Goal: Transaction & Acquisition: Purchase product/service

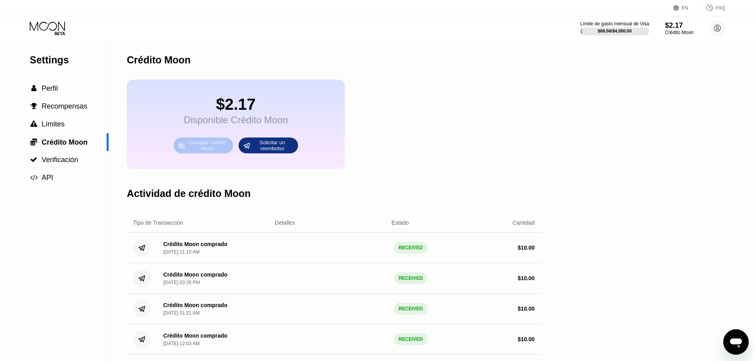
click at [188, 152] on div "Comprar crédito Moon" at bounding box center [208, 145] width 44 height 13
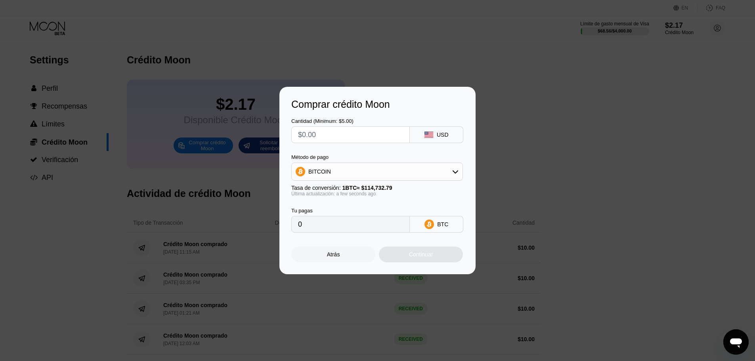
click at [353, 134] on input "text" at bounding box center [350, 135] width 105 height 16
type input "$1"
type input "0.00000872"
type input "$16"
type input "0.00013946"
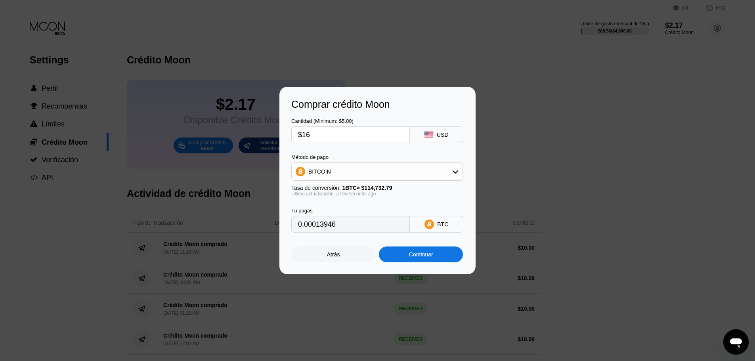
type input "$16"
click at [413, 165] on div "BITCOIN" at bounding box center [377, 172] width 171 height 16
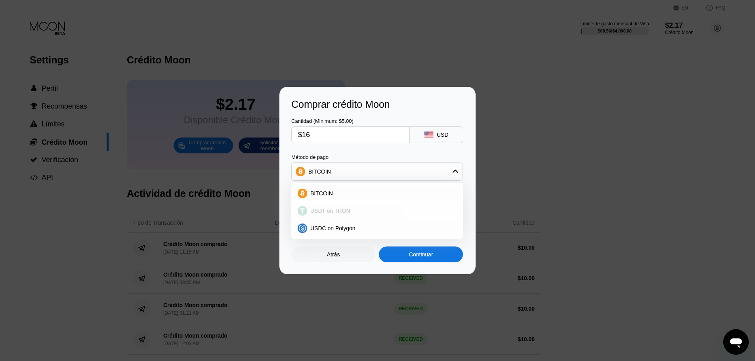
click at [337, 208] on span "USDT on TRON" at bounding box center [330, 211] width 40 height 6
type input "16.16"
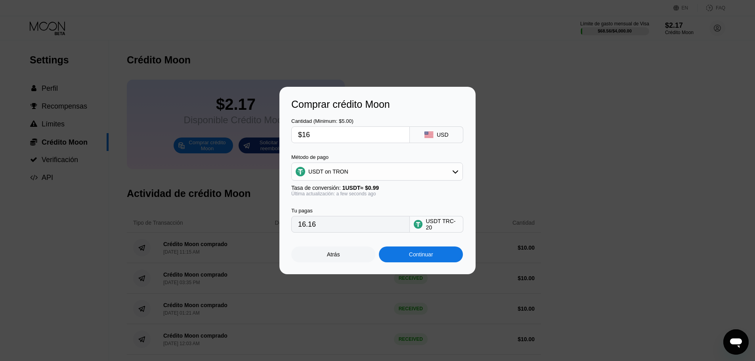
click at [429, 258] on div "Continuar" at bounding box center [421, 254] width 24 height 6
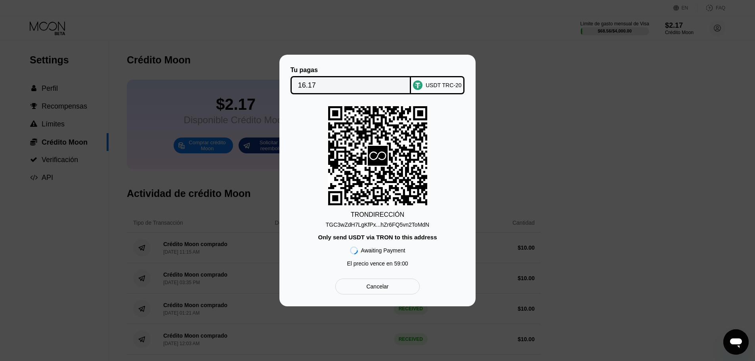
click at [413, 231] on div "TRON DIRECCIÓN TGC3wZdH7LgKfPx...hZr6FQ5vn2ToMdN Only send USDT via TRON to thi…" at bounding box center [377, 188] width 172 height 164
click at [413, 228] on div "TGC3wZdH7LgKfPx...hZr6FQ5vn2ToMdN" at bounding box center [377, 225] width 103 height 6
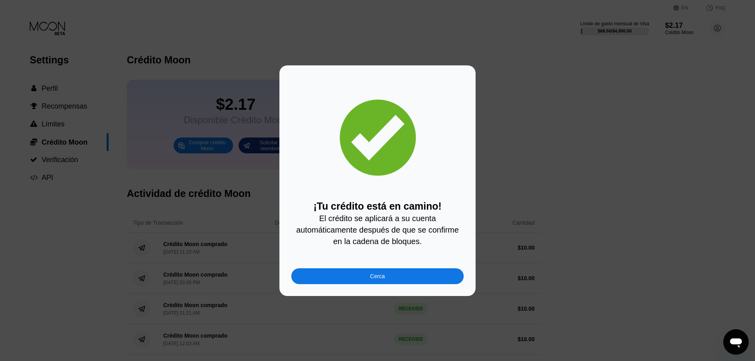
click at [371, 275] on div "Cerca" at bounding box center [377, 276] width 15 height 6
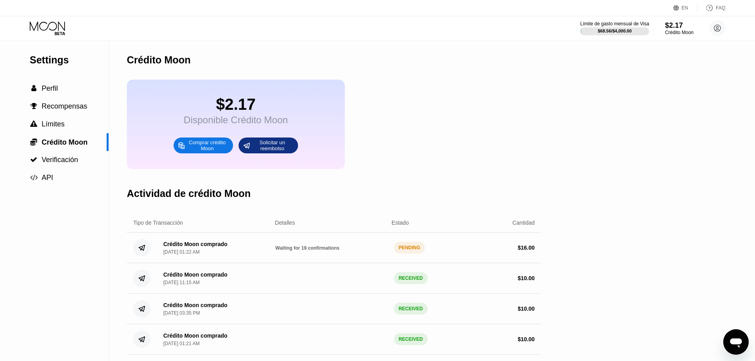
click at [59, 22] on icon at bounding box center [48, 28] width 37 height 14
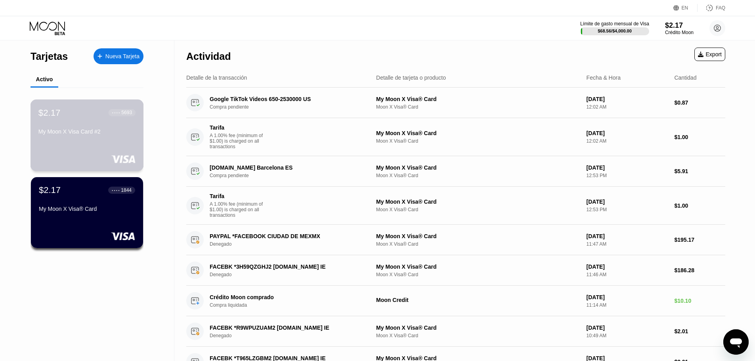
click at [70, 126] on div "$2.17 ● ● ● ● 5693 My Moon X Visa Card #2" at bounding box center [86, 122] width 97 height 31
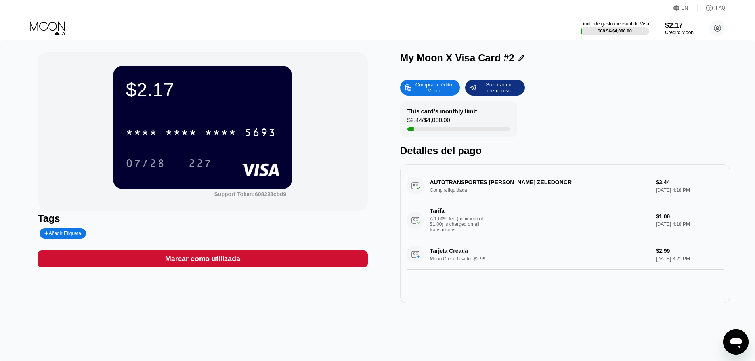
click at [48, 20] on div "Límite de gasto mensual de Visa $68.56 / $4,000.00 $2.17 Crédito Moon Johan Mon…" at bounding box center [377, 28] width 755 height 24
click at [48, 31] on icon at bounding box center [48, 28] width 37 height 14
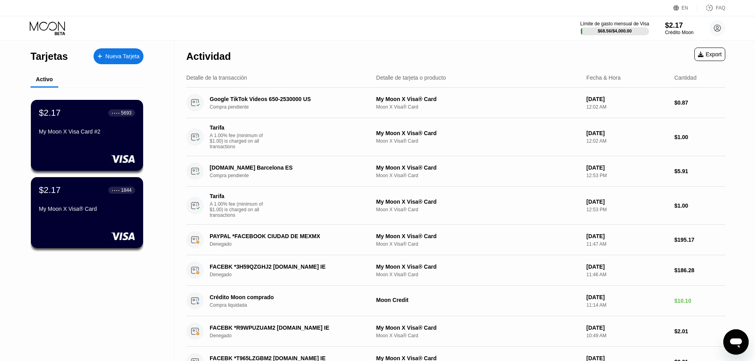
drag, startPoint x: 17, startPoint y: 44, endPoint x: 38, endPoint y: 25, distance: 28.1
click at [21, 42] on div "Tarjetas Nueva Tarjeta Activo $2.17 ● ● ● ● 5693 My Moon X Visa Card #2 $2.17 ●…" at bounding box center [87, 344] width 174 height 609
click at [38, 25] on icon at bounding box center [47, 25] width 35 height 9
